Goal: Task Accomplishment & Management: Complete application form

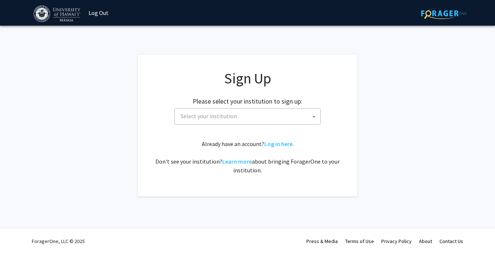
click at [279, 120] on span "Select your institution" at bounding box center [249, 116] width 143 height 15
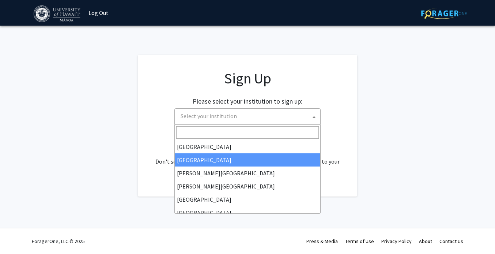
scroll to position [256, 0]
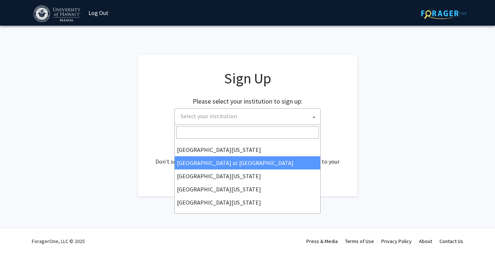
select select "18"
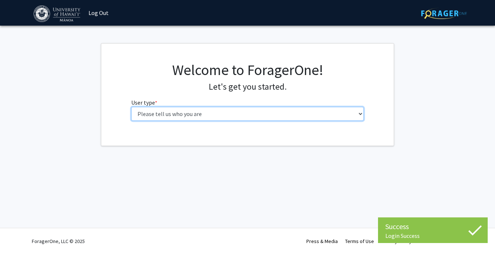
click at [319, 114] on select "Please tell us who you are Undergraduate Student Master's Student Doctoral Cand…" at bounding box center [247, 114] width 233 height 14
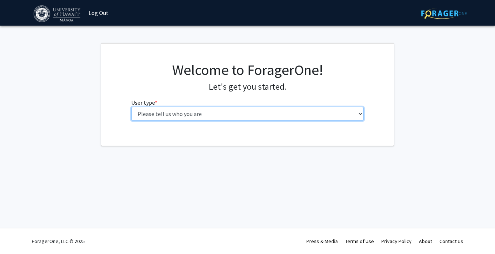
click at [339, 116] on select "Please tell us who you are Undergraduate Student Master's Student Doctoral Cand…" at bounding box center [247, 114] width 233 height 14
select select "1: undergrad"
click at [131, 107] on select "Please tell us who you are Undergraduate Student Master's Student Doctoral Cand…" at bounding box center [247, 114] width 233 height 14
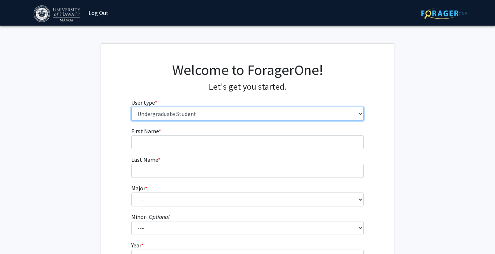
scroll to position [120, 0]
